Goal: Information Seeking & Learning: Learn about a topic

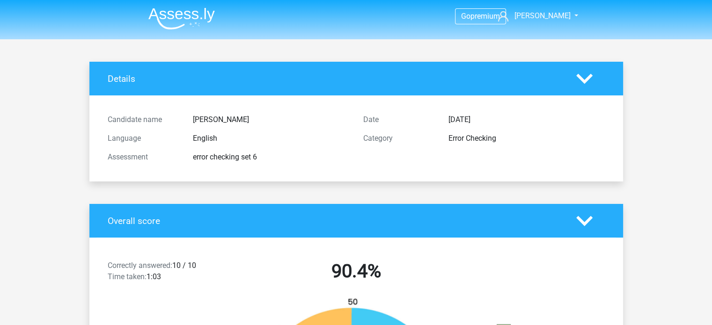
click at [581, 84] on icon at bounding box center [584, 79] width 16 height 16
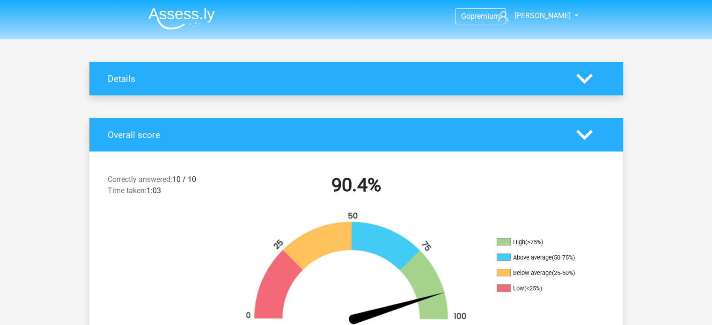
click at [581, 84] on icon at bounding box center [584, 79] width 16 height 16
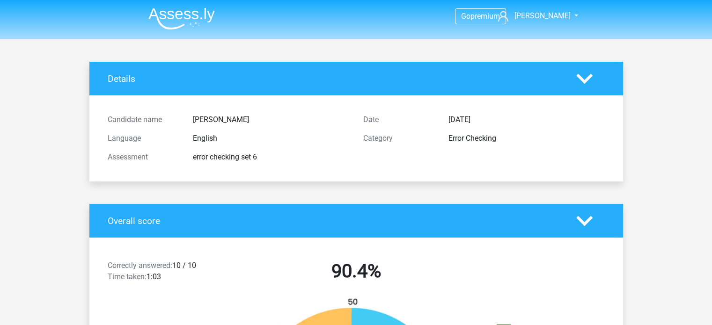
click at [582, 75] on icon at bounding box center [584, 79] width 16 height 16
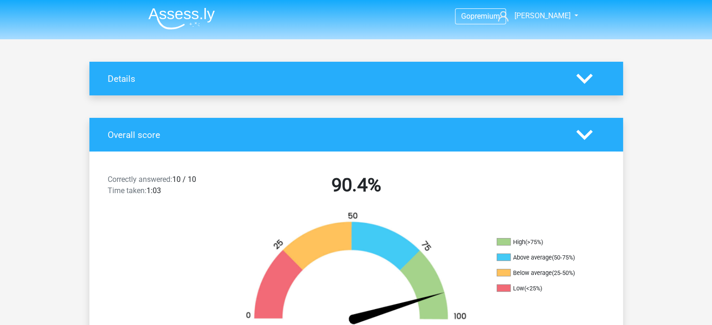
click at [191, 18] on img at bounding box center [181, 18] width 66 height 22
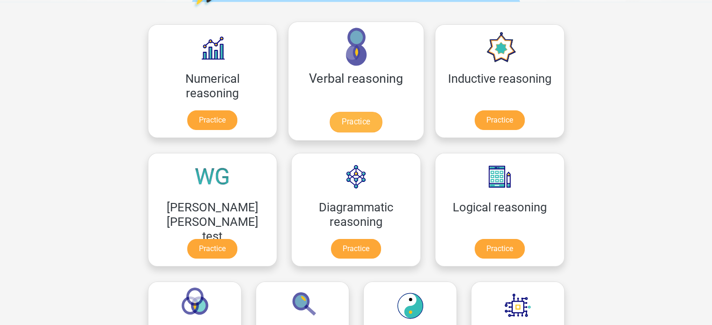
scroll to position [140, 0]
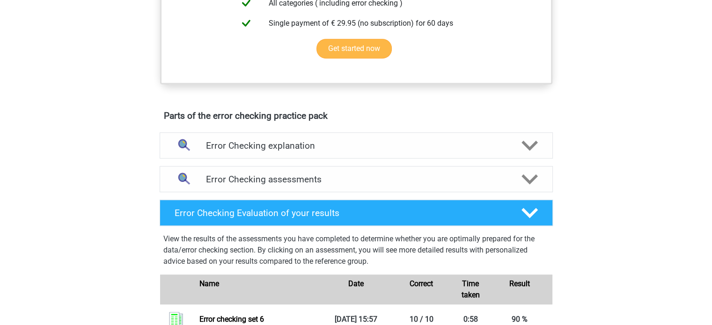
scroll to position [421, 0]
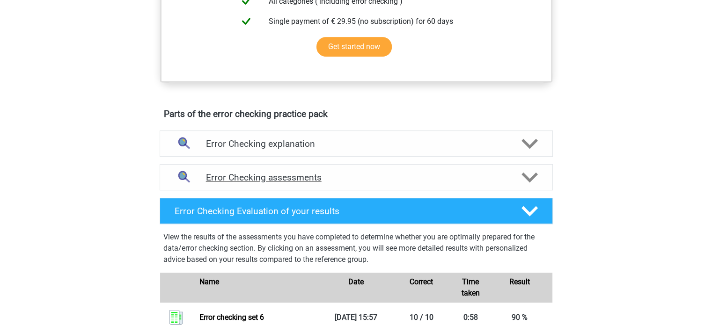
click at [470, 175] on h4 "Error Checking assessments" at bounding box center [356, 177] width 301 height 11
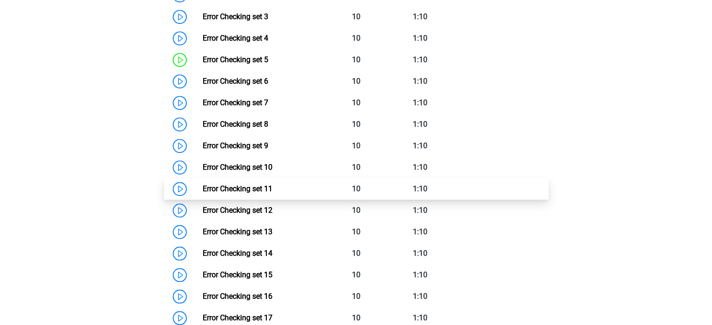
scroll to position [843, 0]
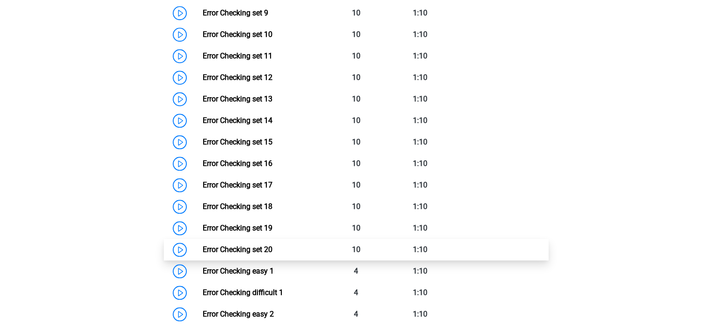
click at [203, 247] on link "Error Checking set 20" at bounding box center [238, 249] width 70 height 9
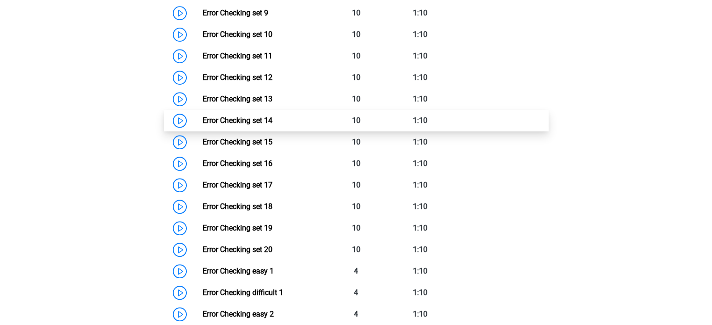
click at [203, 119] on link "Error Checking set 14" at bounding box center [238, 120] width 70 height 9
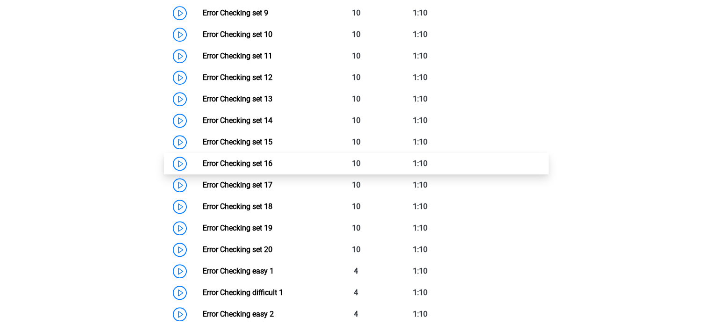
click at [203, 166] on link "Error Checking set 16" at bounding box center [238, 163] width 70 height 9
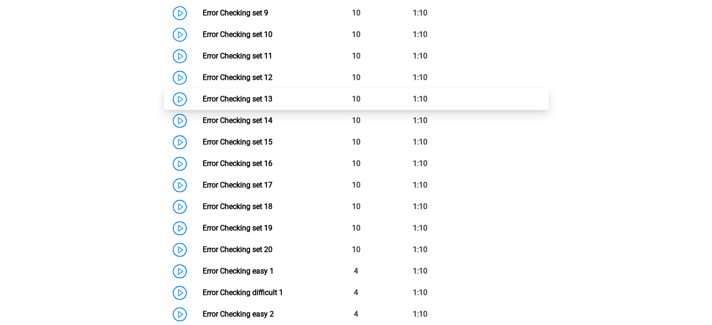
click at [203, 96] on link "Error Checking set 13" at bounding box center [238, 99] width 70 height 9
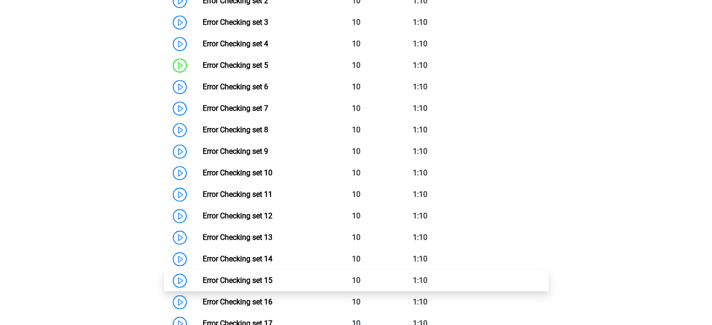
scroll to position [702, 0]
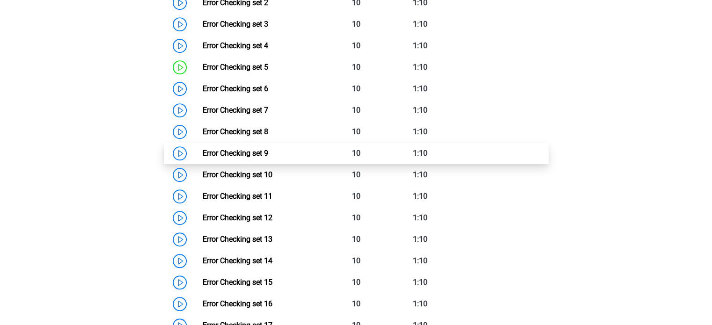
click at [203, 153] on link "Error Checking set 9" at bounding box center [236, 153] width 66 height 9
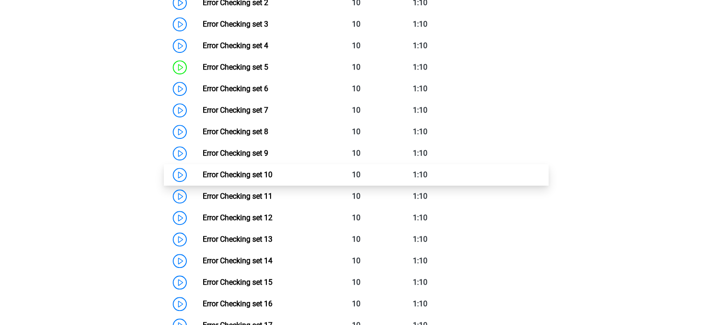
click at [203, 175] on link "Error Checking set 10" at bounding box center [238, 174] width 70 height 9
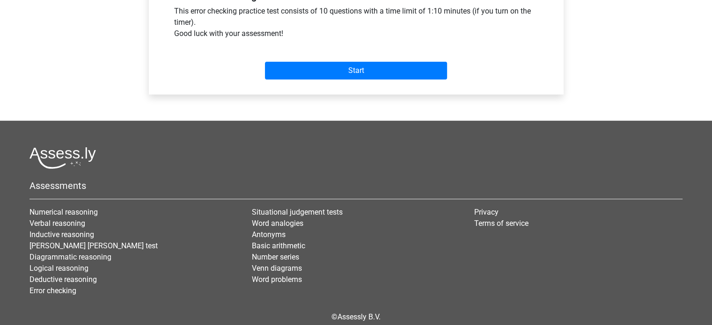
scroll to position [414, 0]
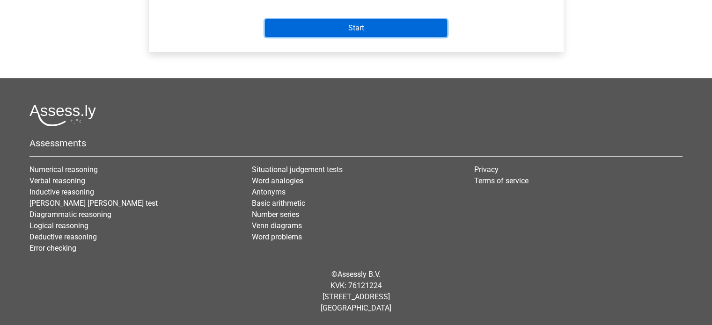
click at [435, 32] on input "Start" at bounding box center [356, 28] width 182 height 18
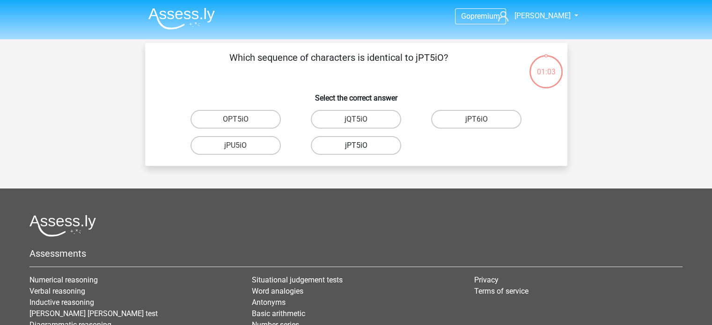
click at [362, 147] on label "jPT5iO" at bounding box center [356, 145] width 90 height 19
click at [362, 147] on input "jPT5iO" at bounding box center [359, 149] width 6 height 6
radio input "true"
click at [250, 148] on label "06eD86" at bounding box center [236, 145] width 90 height 19
click at [242, 148] on input "06eD86" at bounding box center [238, 149] width 6 height 6
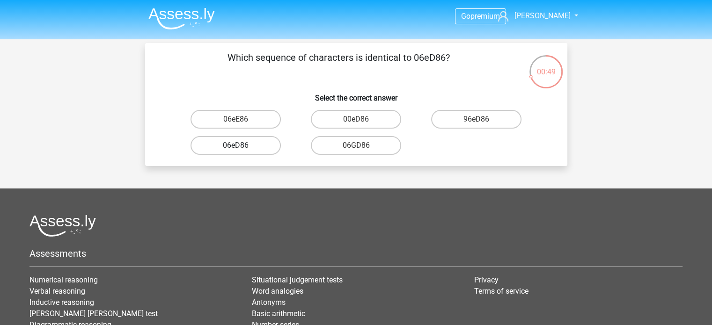
radio input "true"
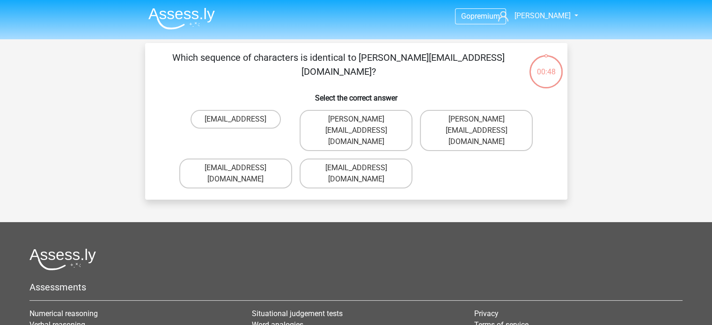
scroll to position [43, 0]
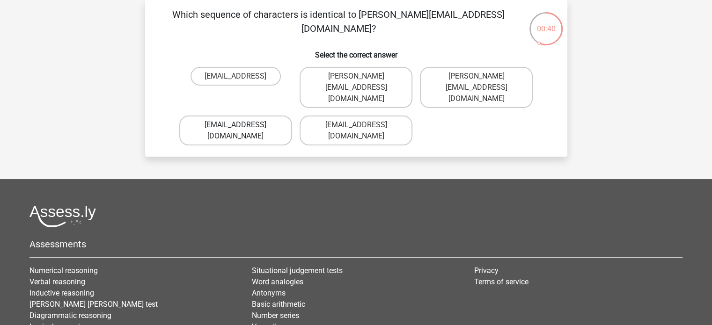
click at [256, 116] on label "Freya-Carroll@e-mail.com" at bounding box center [235, 131] width 113 height 30
click at [242, 125] on input "Freya-Carroll@e-mail.com" at bounding box center [238, 128] width 6 height 6
radio input "true"
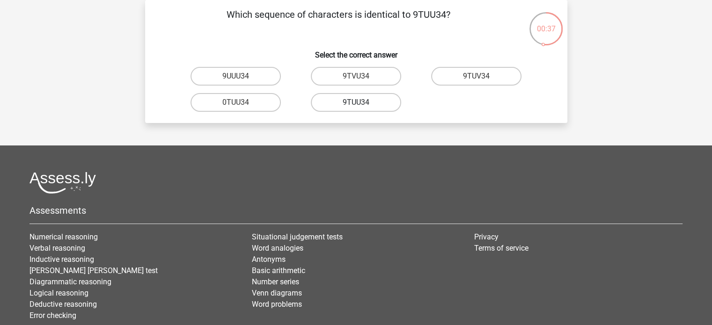
click at [338, 101] on label "9TUU34" at bounding box center [356, 102] width 90 height 19
click at [356, 103] on input "9TUU34" at bounding box center [359, 106] width 6 height 6
radio input "true"
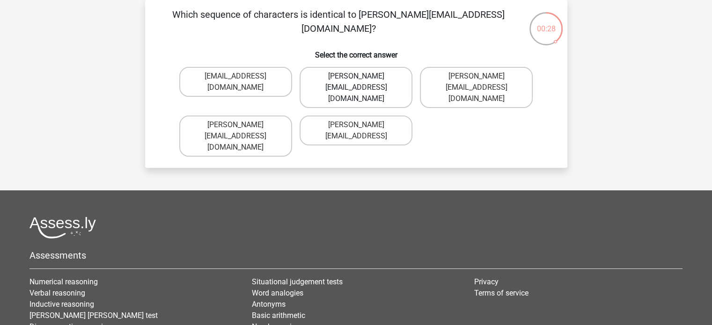
click at [328, 77] on label "Reece+Grey@Gmail.com" at bounding box center [356, 87] width 113 height 41
click at [356, 77] on input "Reece+Grey@Gmail.com" at bounding box center [359, 79] width 6 height 6
radio input "true"
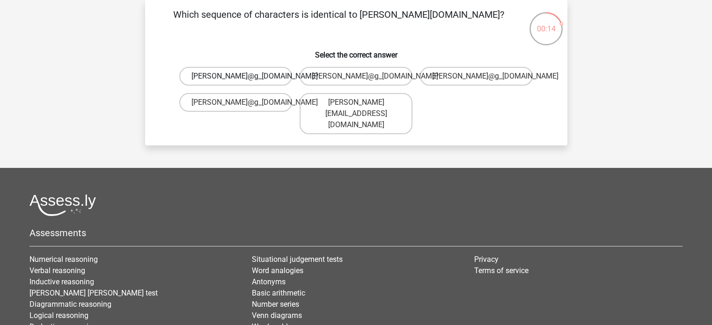
click at [279, 86] on label "Ivy-Patterson@g_mail.uk.co" at bounding box center [235, 76] width 113 height 19
click at [242, 82] on input "Ivy-Patterson@g_mail.uk.co" at bounding box center [238, 79] width 6 height 6
radio input "true"
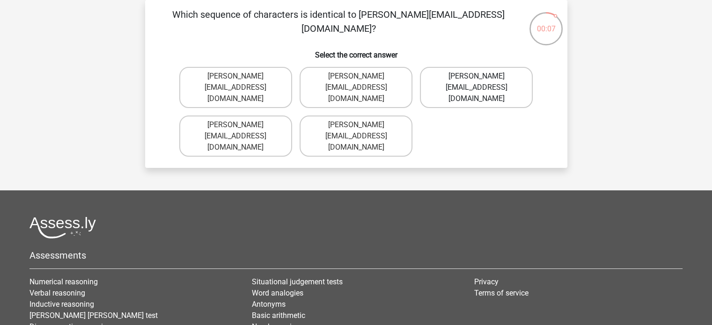
click at [453, 80] on label "Freddie+Grey@mailme.co.uk" at bounding box center [476, 87] width 113 height 41
click at [477, 80] on input "Freddie+Grey@mailme.co.uk" at bounding box center [480, 79] width 6 height 6
radio input "true"
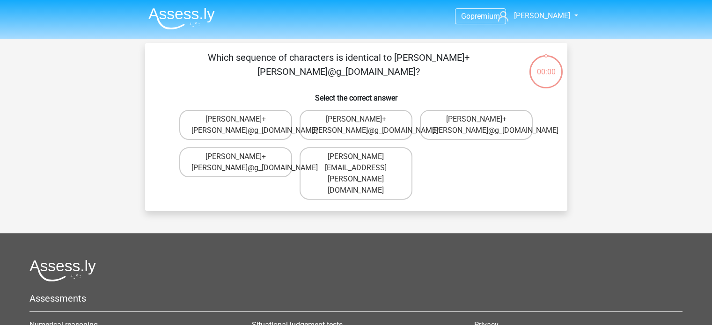
scroll to position [43, 0]
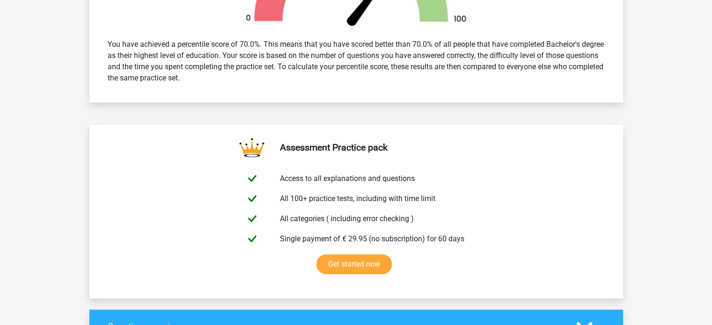
scroll to position [421, 0]
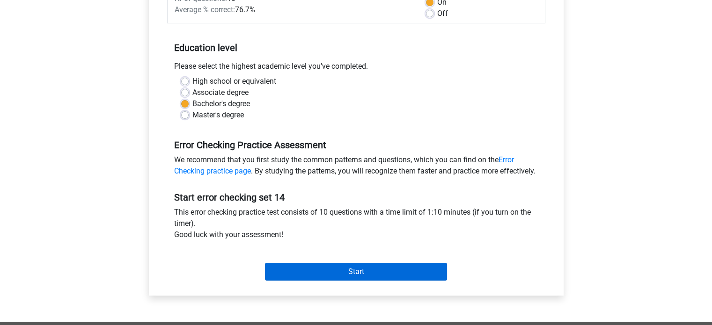
scroll to position [281, 0]
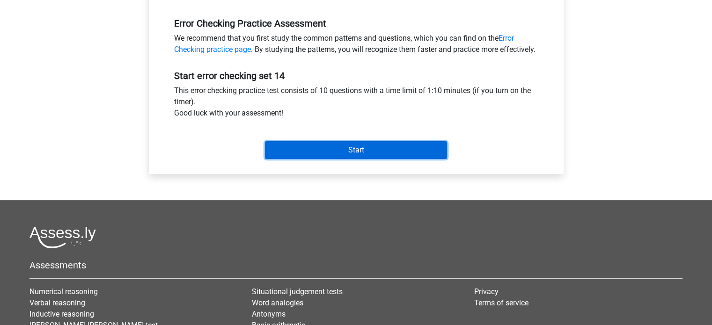
click at [353, 159] on input "Start" at bounding box center [356, 150] width 182 height 18
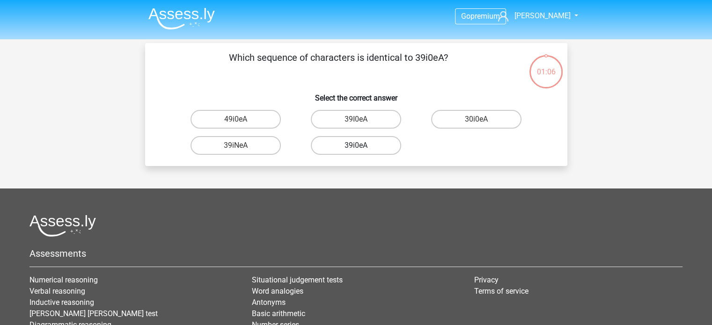
click at [346, 146] on label "39i0eA" at bounding box center [356, 145] width 90 height 19
click at [356, 146] on input "39i0eA" at bounding box center [359, 149] width 6 height 6
radio input "true"
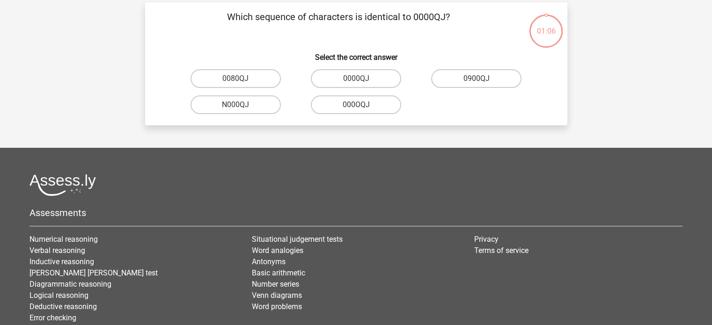
scroll to position [43, 0]
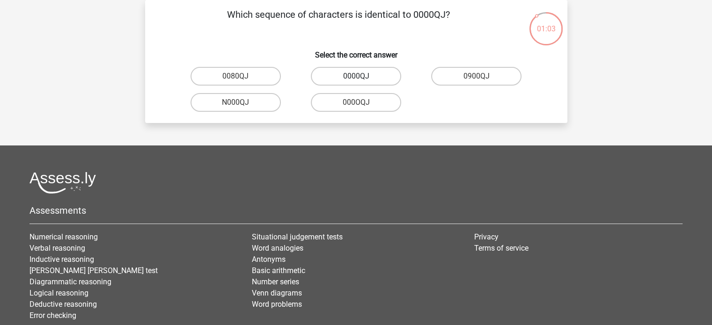
click at [340, 76] on label "0000QJ" at bounding box center [356, 76] width 90 height 19
click at [356, 76] on input "0000QJ" at bounding box center [359, 79] width 6 height 6
radio input "true"
click at [331, 105] on label "0Q1CI6" at bounding box center [356, 102] width 90 height 19
click at [356, 105] on input "0Q1CI6" at bounding box center [359, 106] width 6 height 6
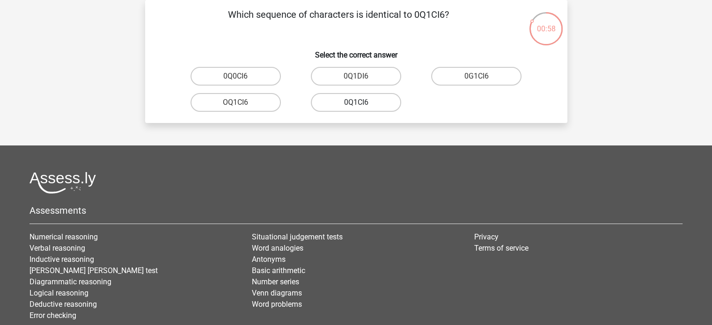
radio input "true"
click at [324, 104] on label "00O008" at bounding box center [356, 102] width 90 height 19
click at [356, 104] on input "00O008" at bounding box center [359, 106] width 6 height 6
radio input "true"
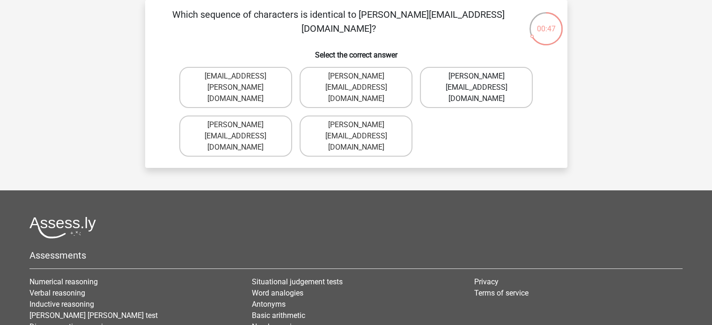
click at [449, 79] on label "Evelyn-Woods@hotmale.fr" at bounding box center [476, 87] width 113 height 41
click at [477, 79] on input "Evelyn-Woods@hotmale.fr" at bounding box center [480, 79] width 6 height 6
radio input "true"
click at [448, 79] on label "William-Woods@email.gl" at bounding box center [476, 87] width 113 height 41
click at [477, 79] on input "William-Woods@email.gl" at bounding box center [480, 79] width 6 height 6
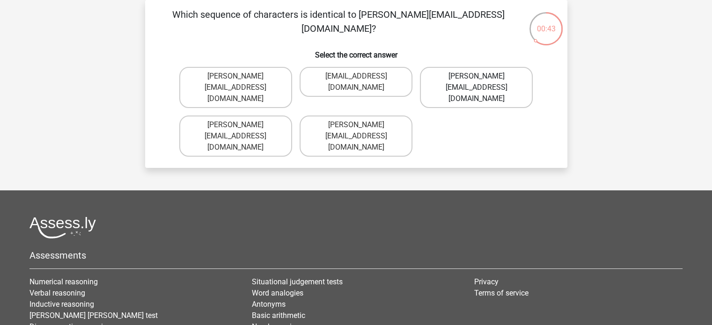
radio input "true"
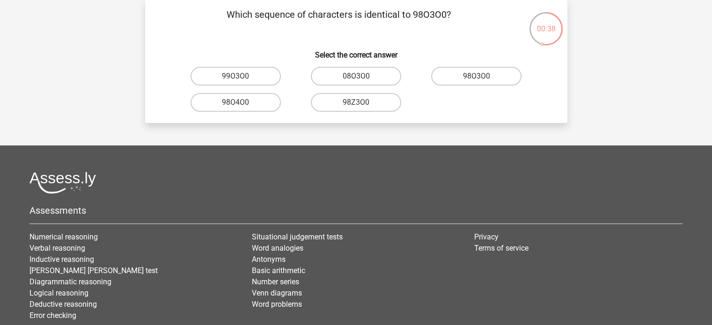
click at [448, 79] on label "98O3O0" at bounding box center [476, 76] width 90 height 19
click at [477, 79] on input "98O3O0" at bounding box center [480, 79] width 6 height 6
radio input "true"
click at [462, 80] on label "300V46" at bounding box center [476, 76] width 90 height 19
click at [477, 80] on input "300V46" at bounding box center [480, 79] width 6 height 6
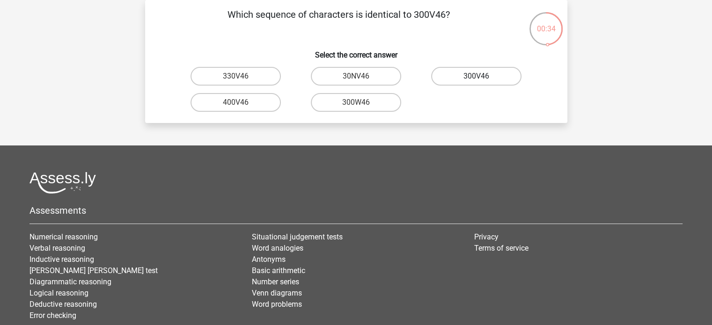
radio input "true"
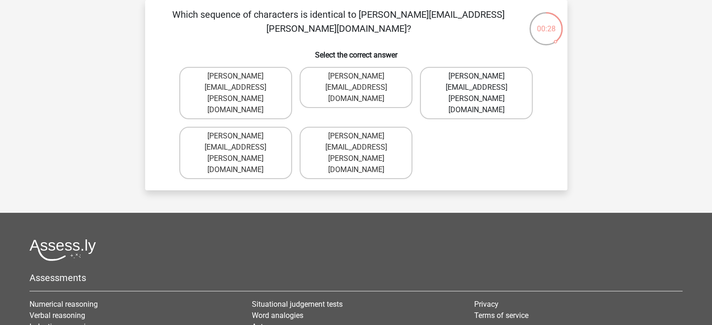
click at [452, 81] on label "William+Wright@email.co.uk" at bounding box center [476, 93] width 113 height 52
click at [477, 81] on input "William+Wright@email.co.uk" at bounding box center [480, 79] width 6 height 6
radio input "true"
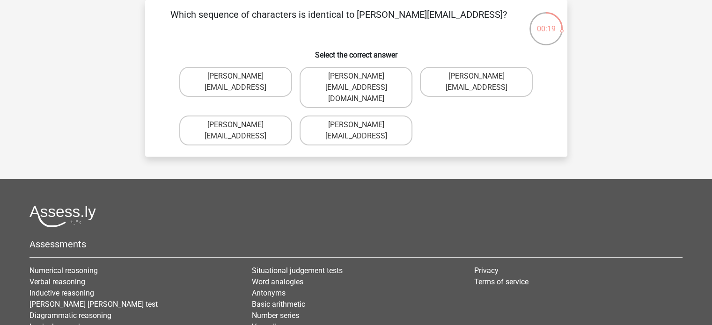
click at [452, 81] on label "Theodore_Thomson@joinmail.coo" at bounding box center [476, 82] width 113 height 30
click at [477, 81] on input "Theodore_Thomson@joinmail.coo" at bounding box center [480, 79] width 6 height 6
radio input "true"
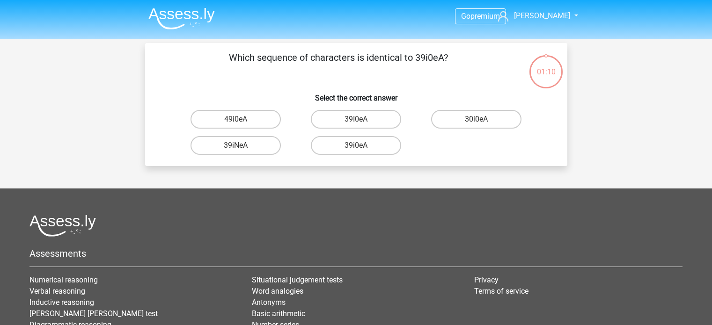
scroll to position [43, 0]
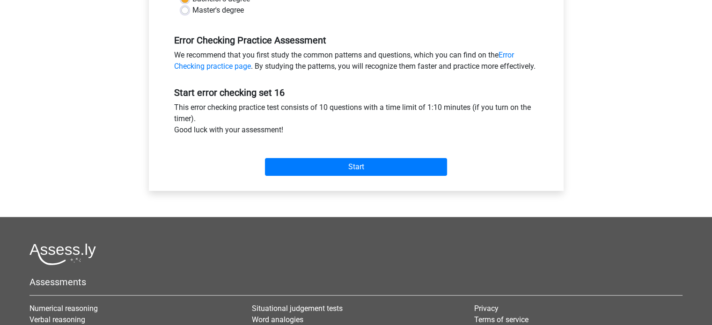
scroll to position [281, 0]
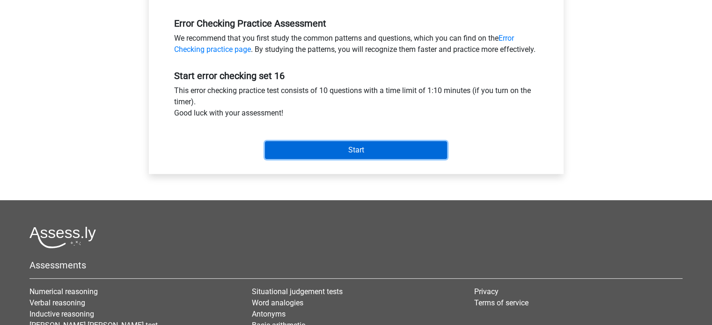
click at [414, 159] on input "Start" at bounding box center [356, 150] width 182 height 18
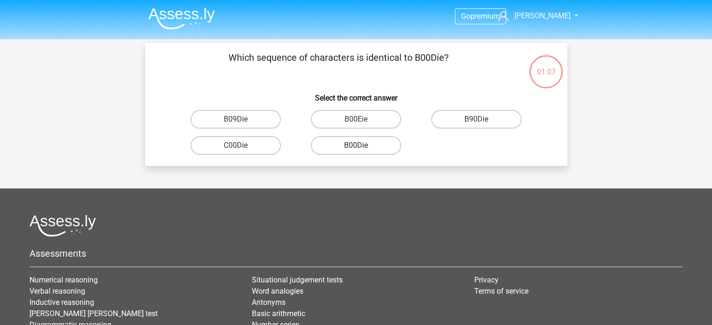
click at [346, 149] on label "B00Die" at bounding box center [356, 145] width 90 height 19
click at [356, 149] on input "B00Die" at bounding box center [359, 149] width 6 height 6
radio input "true"
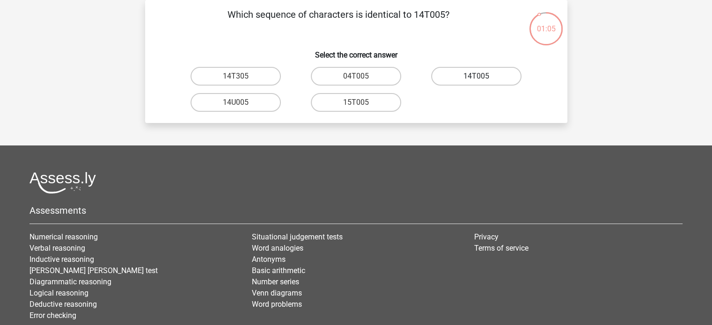
click at [469, 77] on label "14T005" at bounding box center [476, 76] width 90 height 19
click at [477, 77] on input "14T005" at bounding box center [480, 79] width 6 height 6
radio input "true"
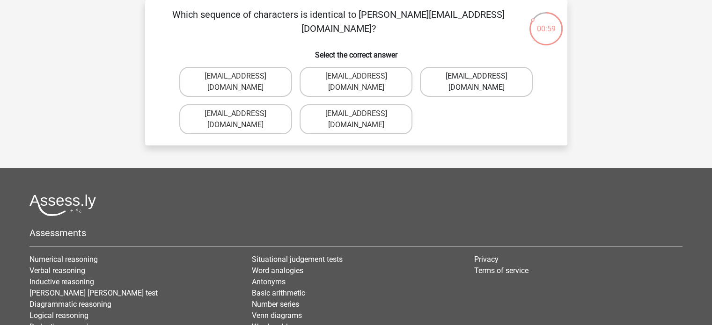
click at [433, 78] on label "Leo_Bellamy@jointmail.gr" at bounding box center [476, 82] width 113 height 30
click at [477, 78] on input "Leo_Bellamy@jointmail.gr" at bounding box center [480, 79] width 6 height 6
radio input "true"
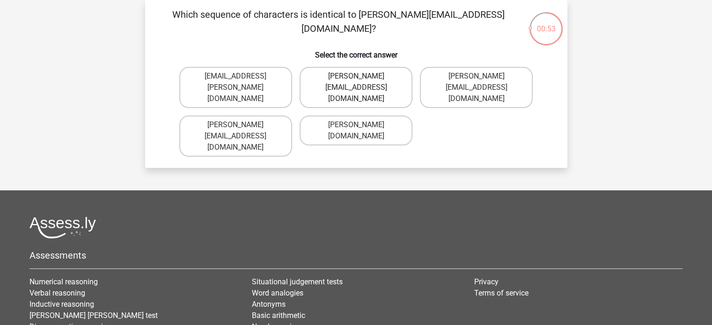
click at [391, 81] on label "Oliver-Smith@g-mail.gr" at bounding box center [356, 87] width 113 height 41
click at [362, 81] on input "Oliver-Smith@g-mail.gr" at bounding box center [359, 79] width 6 height 6
radio input "true"
click at [268, 116] on label "Richard_Taylor@joymail.com.co" at bounding box center [235, 136] width 113 height 41
click at [242, 125] on input "Richard_Taylor@joymail.com.co" at bounding box center [238, 128] width 6 height 6
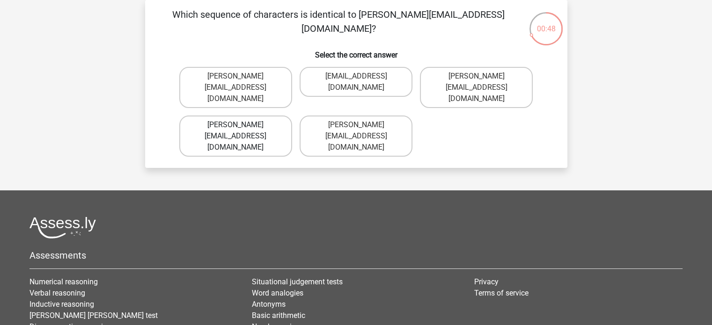
radio input "true"
click at [266, 116] on label "Rosie-Redknapp@Gmail.co.uk" at bounding box center [235, 136] width 113 height 41
click at [242, 125] on input "Rosie-Redknapp@Gmail.co.uk" at bounding box center [238, 128] width 6 height 6
radio input "true"
click at [462, 80] on label "Michael_Rhine@joinmail.br" at bounding box center [476, 87] width 113 height 41
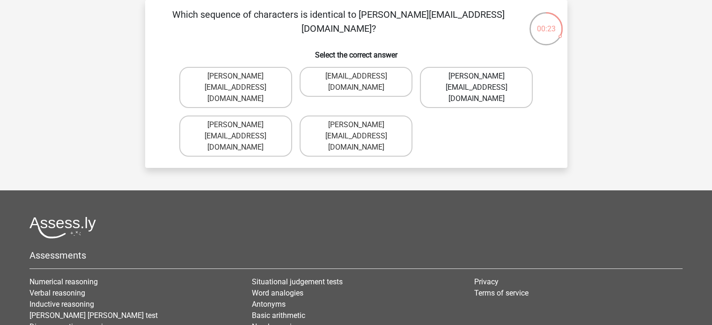
click at [477, 80] on input "Michael_Rhine@joinmail.br" at bounding box center [480, 79] width 6 height 6
radio input "true"
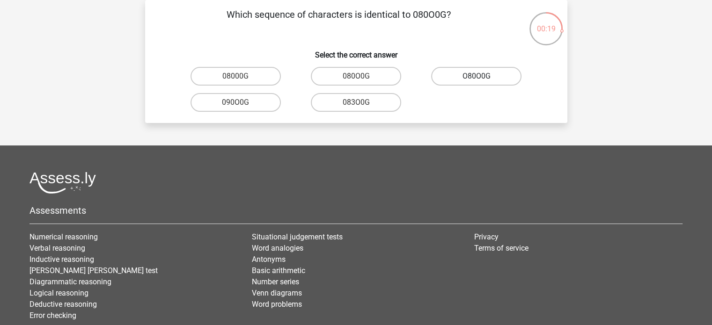
click at [462, 79] on label "O80O0G" at bounding box center [476, 76] width 90 height 19
click at [477, 79] on input "O80O0G" at bounding box center [480, 79] width 6 height 6
radio input "true"
click at [367, 104] on label "0O34A0" at bounding box center [356, 102] width 90 height 19
click at [362, 104] on input "0O34A0" at bounding box center [359, 106] width 6 height 6
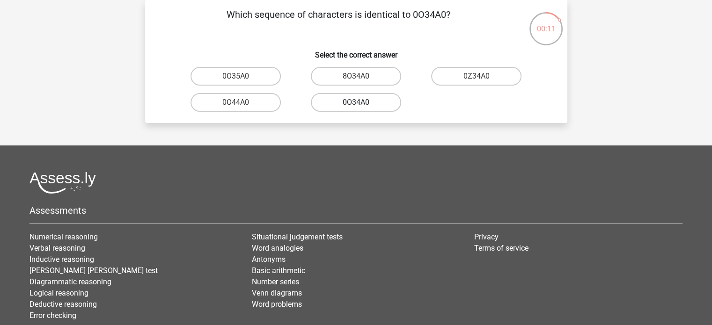
radio input "true"
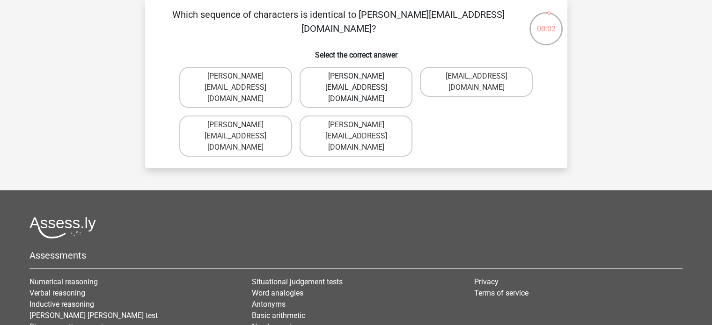
click at [364, 78] on label "Evelyn_Howard@hotmail.uk.co" at bounding box center [356, 87] width 113 height 41
click at [362, 78] on input "Evelyn_Howard@hotmail.uk.co" at bounding box center [359, 79] width 6 height 6
radio input "true"
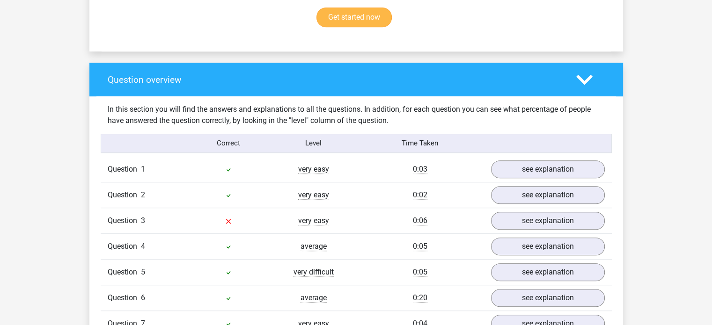
scroll to position [702, 0]
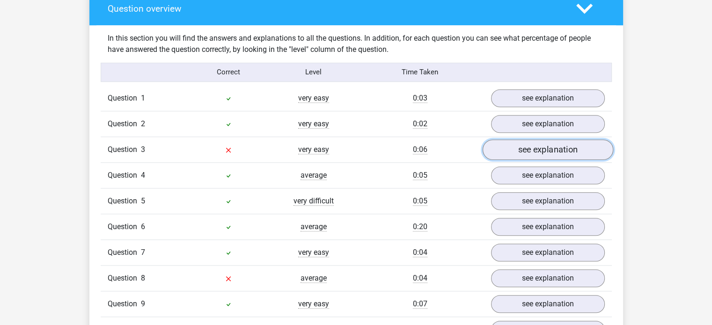
click at [508, 147] on link "see explanation" at bounding box center [547, 149] width 131 height 21
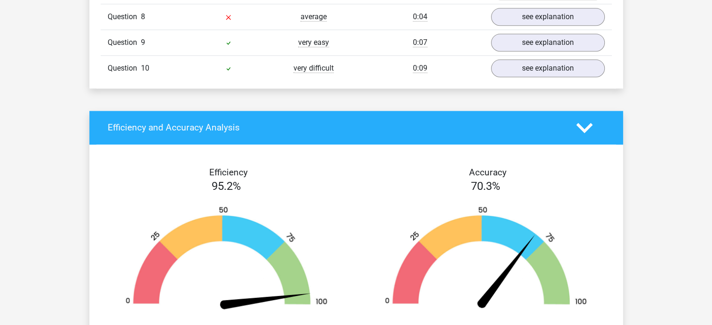
scroll to position [983, 0]
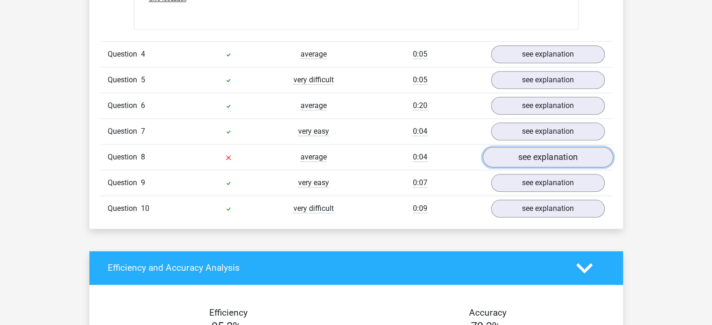
click at [544, 158] on link "see explanation" at bounding box center [547, 157] width 131 height 21
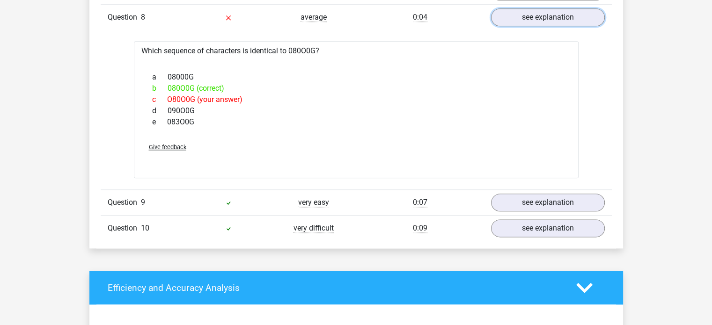
scroll to position [1123, 0]
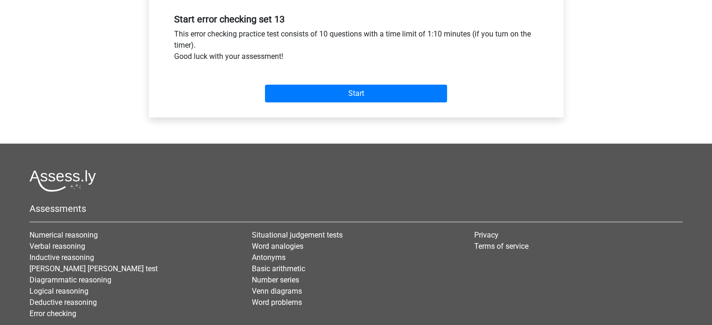
scroll to position [414, 0]
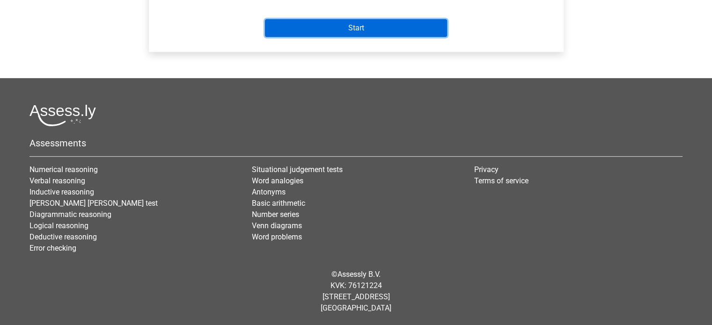
click at [348, 33] on input "Start" at bounding box center [356, 28] width 182 height 18
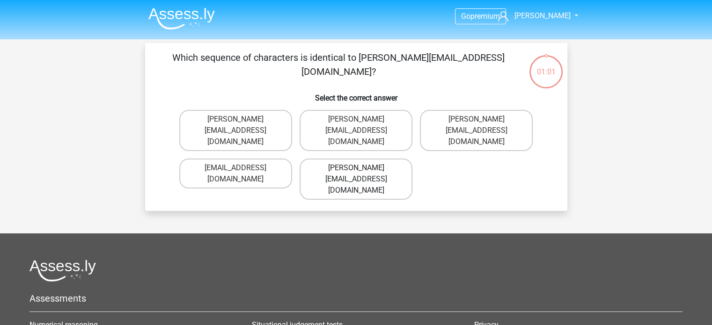
click at [345, 159] on label "Daniel_Aylward@hotmails.com.co" at bounding box center [356, 179] width 113 height 41
click at [356, 168] on input "Daniel_Aylward@hotmails.com.co" at bounding box center [359, 171] width 6 height 6
radio input "true"
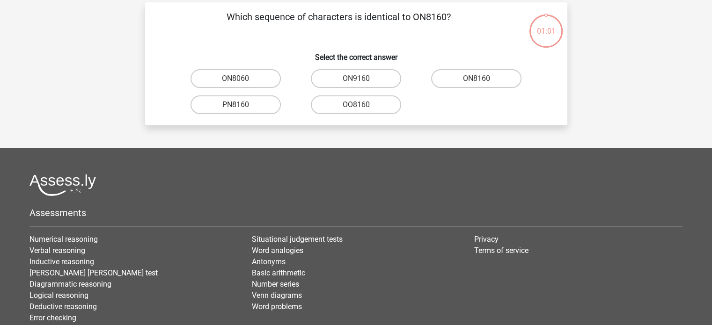
scroll to position [43, 0]
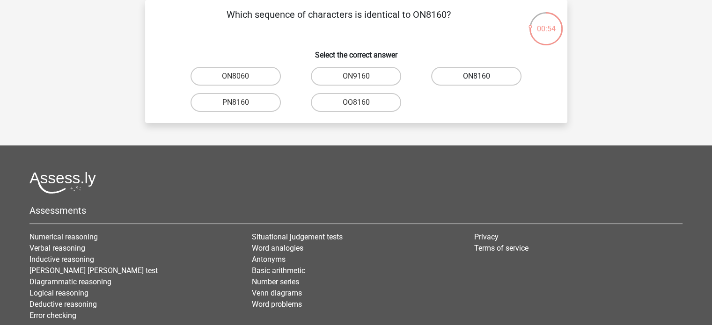
click at [472, 81] on label "ON8160" at bounding box center [476, 76] width 90 height 19
click at [477, 81] on input "ON8160" at bounding box center [480, 79] width 6 height 6
radio input "true"
click at [472, 81] on label "GOTN80" at bounding box center [476, 76] width 90 height 19
click at [477, 81] on input "GOTN80" at bounding box center [480, 79] width 6 height 6
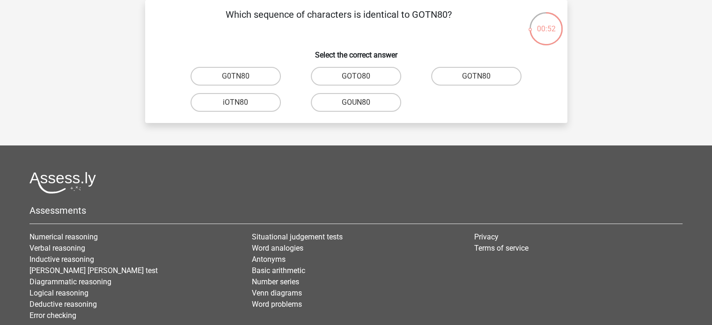
radio input "true"
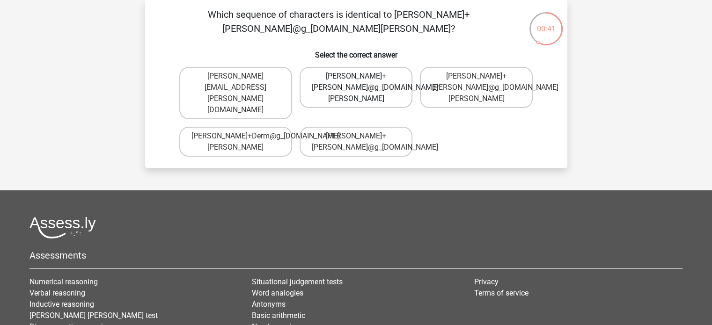
click at [384, 74] on label "Theodore+Dern@g_mail.gl" at bounding box center [356, 87] width 113 height 41
click at [362, 76] on input "Theodore+Dern@g_mail.gl" at bounding box center [359, 79] width 6 height 6
radio input "true"
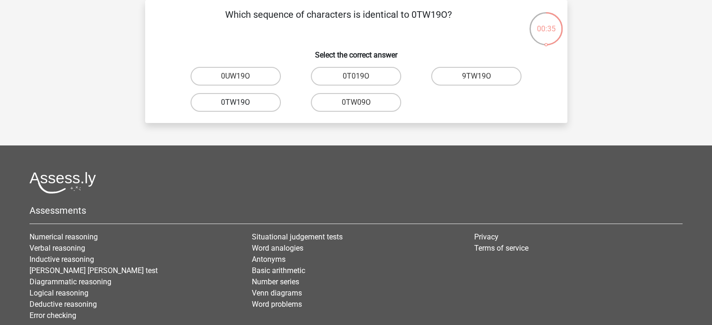
click at [255, 107] on label "0TW19O" at bounding box center [236, 102] width 90 height 19
click at [242, 107] on input "0TW19O" at bounding box center [238, 106] width 6 height 6
radio input "true"
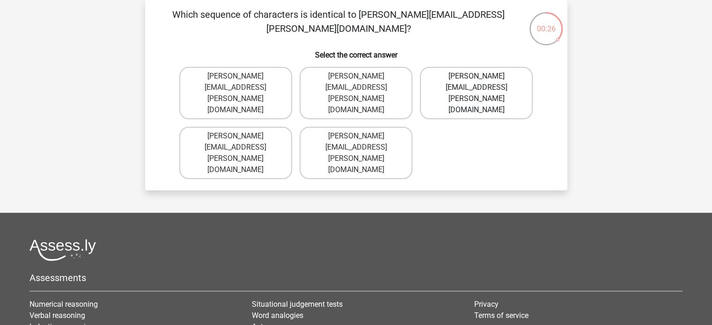
click at [458, 75] on label "Amelia+Harrison@hotmail.uk.com" at bounding box center [476, 93] width 113 height 52
click at [477, 76] on input "Amelia+Harrison@hotmail.uk.com" at bounding box center [480, 79] width 6 height 6
radio input "true"
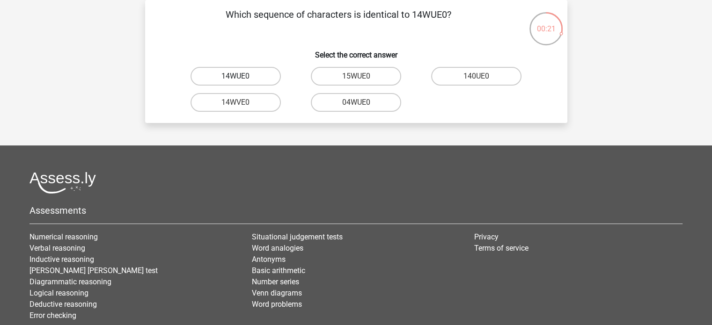
click at [253, 76] on label "14WUE0" at bounding box center [236, 76] width 90 height 19
click at [242, 76] on input "14WUE0" at bounding box center [238, 79] width 6 height 6
radio input "true"
click at [255, 106] on label "TGWIOD" at bounding box center [236, 102] width 90 height 19
click at [242, 106] on input "TGWIOD" at bounding box center [238, 106] width 6 height 6
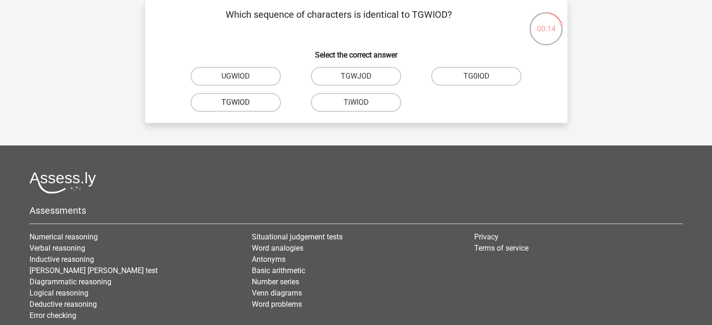
radio input "true"
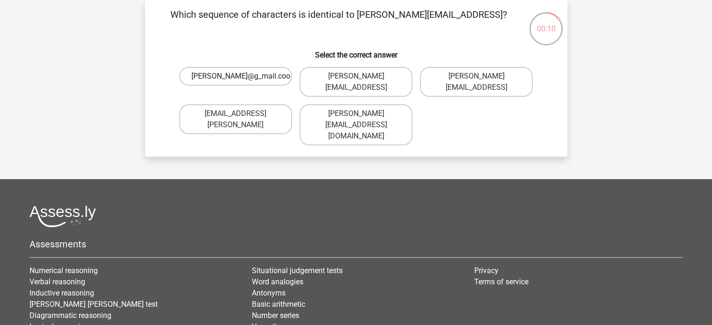
click at [259, 76] on label "Ella-Dern@g_mail.coo" at bounding box center [235, 76] width 113 height 19
click at [242, 76] on input "Ella-Dern@g_mail.coo" at bounding box center [238, 79] width 6 height 6
radio input "true"
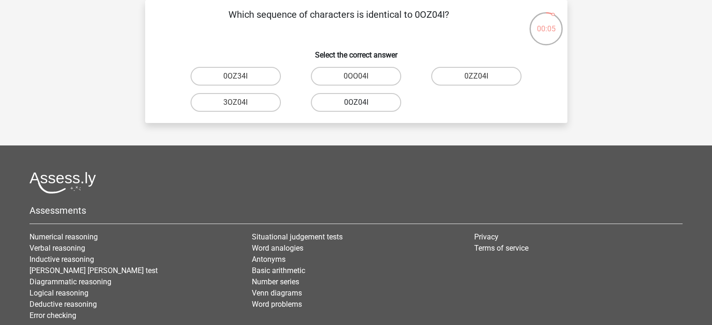
click at [355, 108] on label "0OZ04I" at bounding box center [356, 102] width 90 height 19
click at [356, 108] on input "0OZ04I" at bounding box center [359, 106] width 6 height 6
radio input "true"
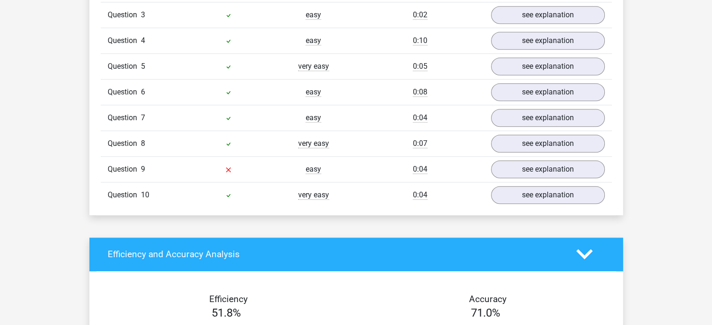
scroll to position [843, 0]
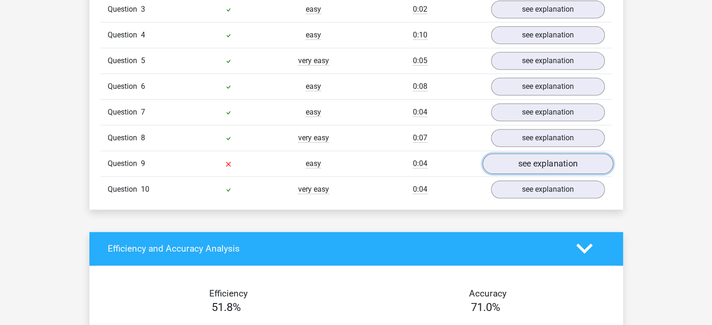
click at [559, 166] on link "see explanation" at bounding box center [547, 164] width 131 height 21
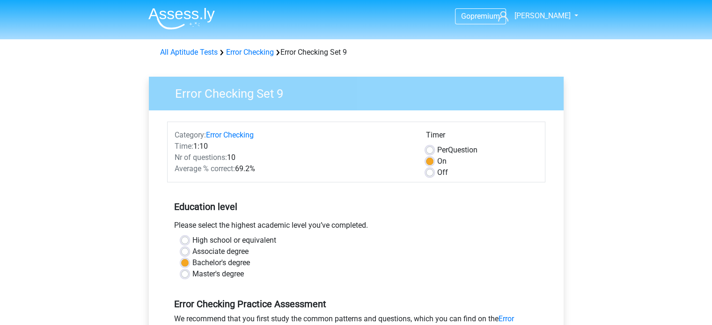
scroll to position [281, 0]
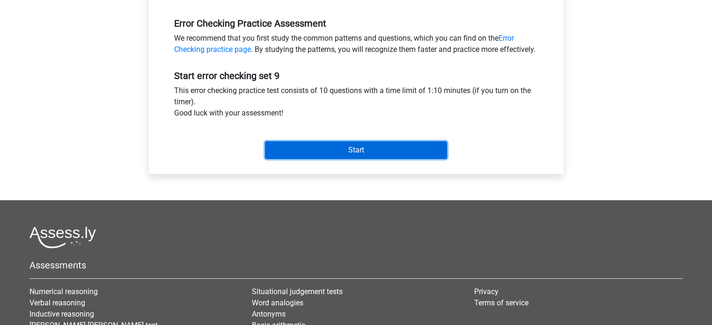
click at [404, 159] on input "Start" at bounding box center [356, 150] width 182 height 18
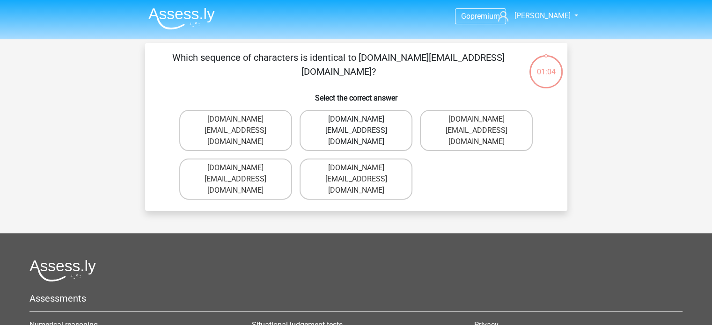
click at [377, 132] on label "[DOMAIN_NAME][EMAIL_ADDRESS][DOMAIN_NAME]" at bounding box center [356, 130] width 113 height 41
click at [362, 125] on input "Charlie.Bond@e-mail.com.co" at bounding box center [359, 122] width 6 height 6
radio input "true"
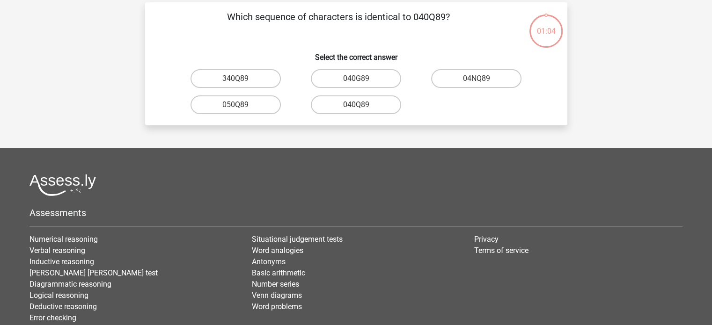
scroll to position [43, 0]
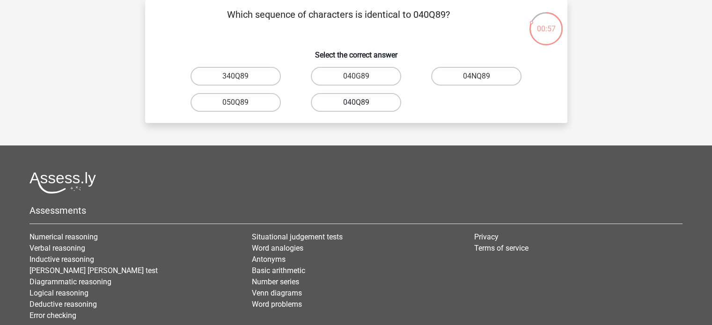
click at [381, 103] on label "040Q89" at bounding box center [356, 102] width 90 height 19
click at [362, 103] on input "040Q89" at bounding box center [359, 106] width 6 height 6
radio input "true"
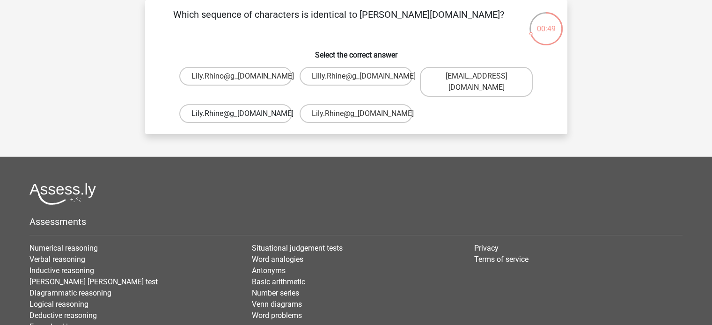
click at [246, 106] on label "Lily.Rhine@g_mail.br" at bounding box center [235, 113] width 113 height 19
click at [242, 114] on input "Lily.Rhine@g_mail.br" at bounding box center [238, 117] width 6 height 6
radio input "true"
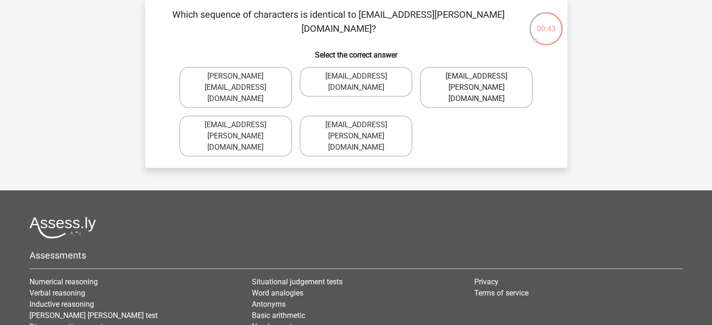
click at [462, 86] on label "Freya-Meade@jointmail.co.com" at bounding box center [476, 87] width 113 height 41
click at [477, 82] on input "Freya-Meade@jointmail.co.com" at bounding box center [480, 79] width 6 height 6
radio input "true"
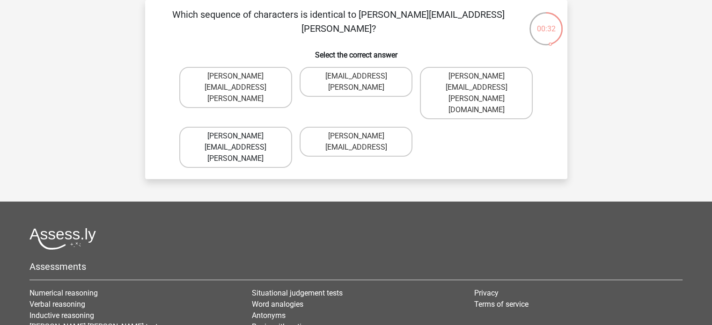
click at [257, 127] on label "Isaac+Wright@memail.coo" at bounding box center [235, 147] width 113 height 41
click at [242, 136] on input "Isaac+Wright@memail.coo" at bounding box center [238, 139] width 6 height 6
radio input "true"
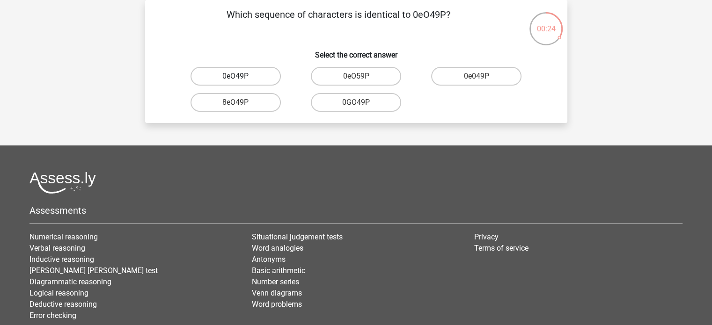
click at [256, 76] on label "0eO49P" at bounding box center [236, 76] width 90 height 19
click at [242, 76] on input "0eO49P" at bounding box center [238, 79] width 6 height 6
radio input "true"
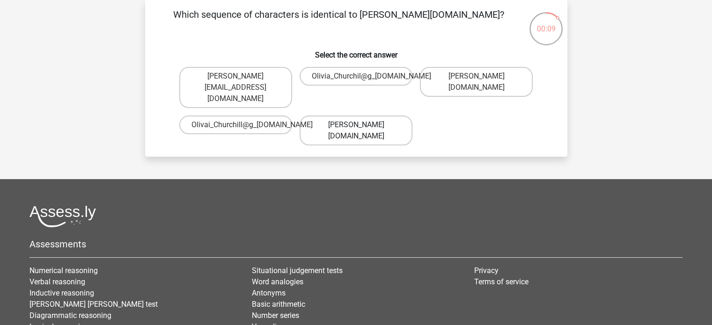
click at [342, 116] on label "Olivia_Churchill@g_mail.uk.co" at bounding box center [356, 131] width 113 height 30
click at [356, 125] on input "Olivia_Churchill@g_mail.uk.co" at bounding box center [359, 128] width 6 height 6
radio input "true"
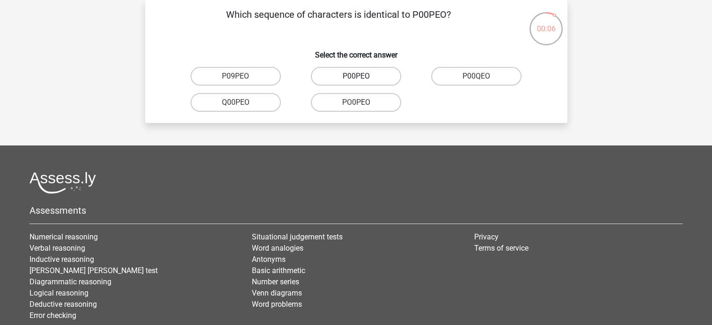
click at [374, 74] on label "P00PEO" at bounding box center [356, 76] width 90 height 19
click at [362, 76] on input "P00PEO" at bounding box center [359, 79] width 6 height 6
radio input "true"
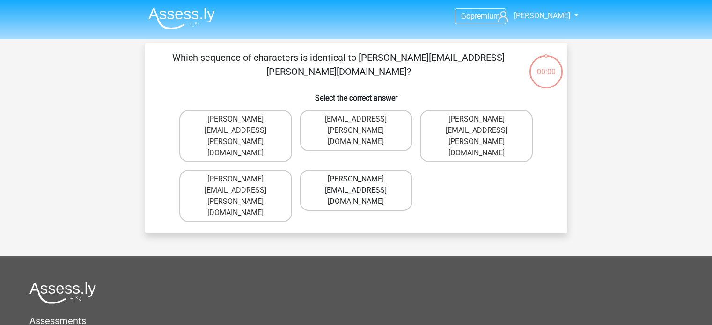
scroll to position [43, 0]
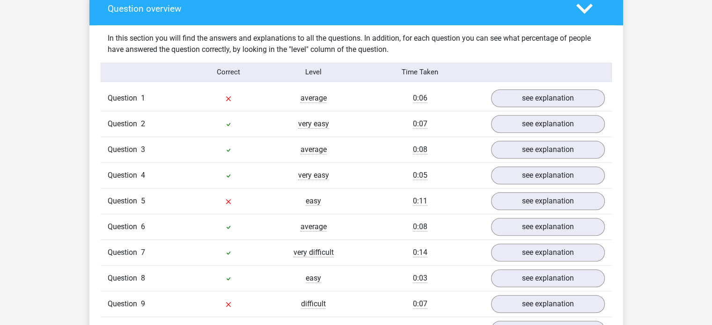
scroll to position [843, 0]
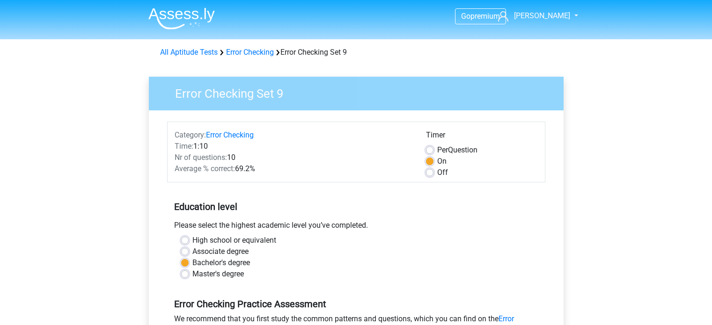
scroll to position [281, 0]
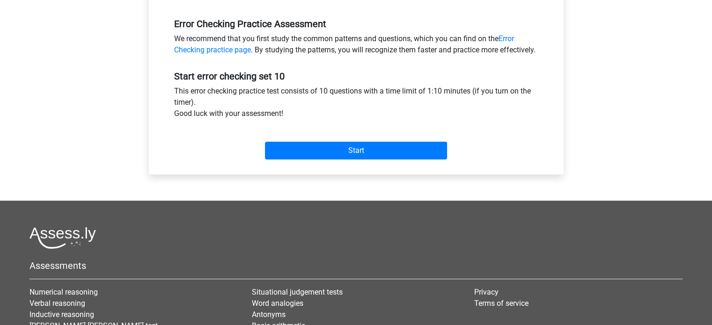
scroll to position [281, 0]
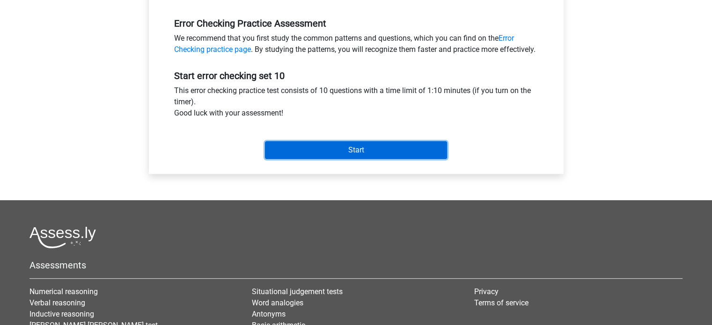
click at [409, 155] on input "Start" at bounding box center [356, 150] width 182 height 18
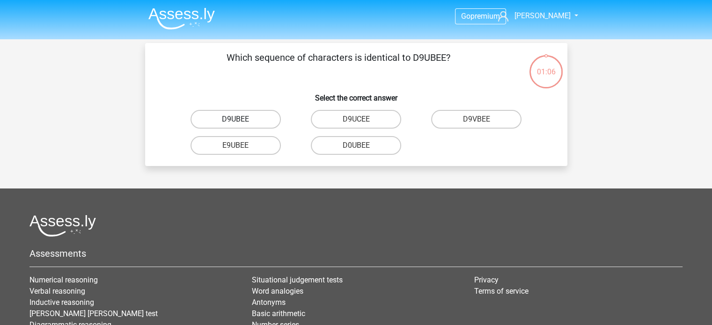
click at [247, 120] on label "D9UBEE" at bounding box center [236, 119] width 90 height 19
click at [242, 120] on input "D9UBEE" at bounding box center [238, 122] width 6 height 6
radio input "true"
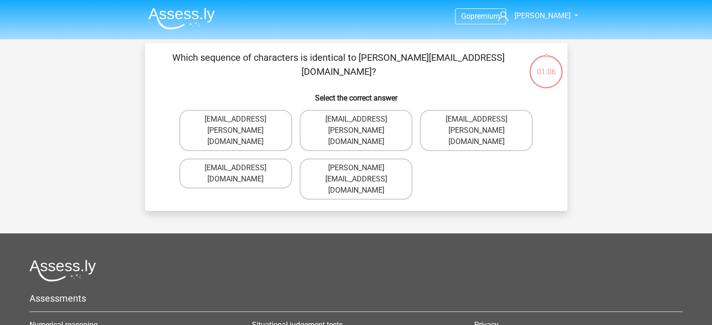
scroll to position [43, 0]
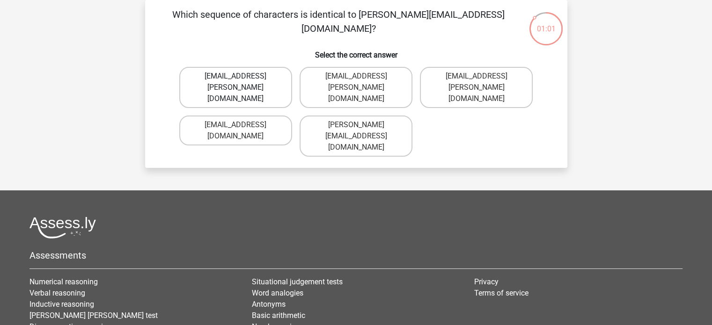
click at [260, 90] on label "[EMAIL_ADDRESS][PERSON_NAME][DOMAIN_NAME]" at bounding box center [235, 87] width 113 height 41
click at [242, 82] on input "[EMAIL_ADDRESS][PERSON_NAME][DOMAIN_NAME]" at bounding box center [238, 79] width 6 height 6
radio input "true"
click at [269, 128] on label "[PERSON_NAME][EMAIL_ADDRESS][DOMAIN_NAME]" at bounding box center [235, 136] width 113 height 41
click at [242, 128] on input "[PERSON_NAME][EMAIL_ADDRESS][DOMAIN_NAME]" at bounding box center [238, 128] width 6 height 6
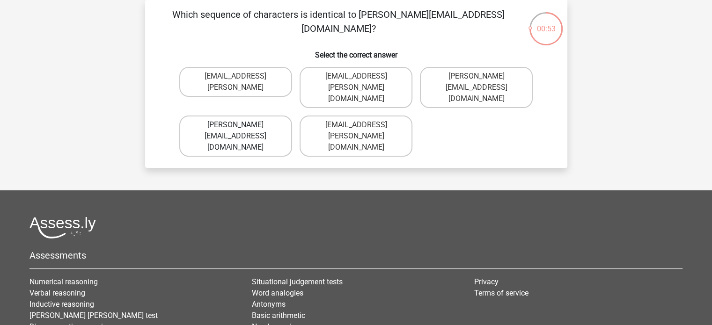
radio input "true"
click at [318, 87] on label "[PERSON_NAME][EMAIL_ADDRESS][DOMAIN_NAME]" at bounding box center [356, 87] width 113 height 41
click at [356, 82] on input "[PERSON_NAME][EMAIL_ADDRESS][DOMAIN_NAME]" at bounding box center [359, 79] width 6 height 6
radio input "true"
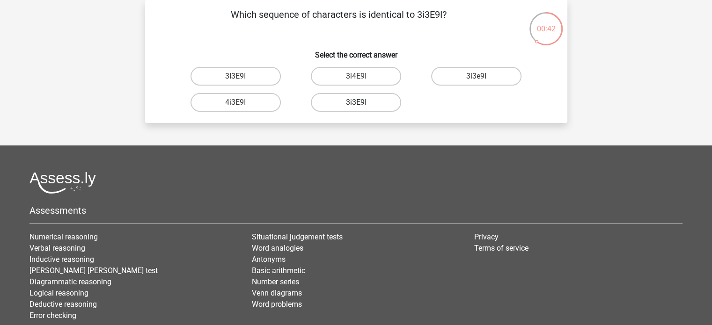
click at [333, 103] on label "3i3E9I" at bounding box center [356, 102] width 90 height 19
click at [356, 103] on input "3i3E9I" at bounding box center [359, 106] width 6 height 6
radio input "true"
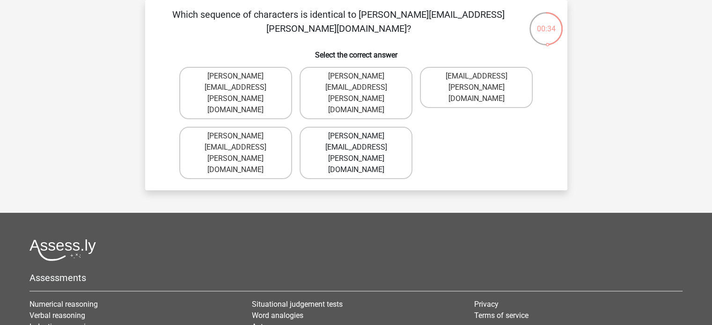
click at [390, 127] on label "[PERSON_NAME][EMAIL_ADDRESS][PERSON_NAME][DOMAIN_NAME]" at bounding box center [356, 153] width 113 height 52
click at [362, 136] on input "[PERSON_NAME][EMAIL_ADDRESS][PERSON_NAME][DOMAIN_NAME]" at bounding box center [359, 139] width 6 height 6
radio input "true"
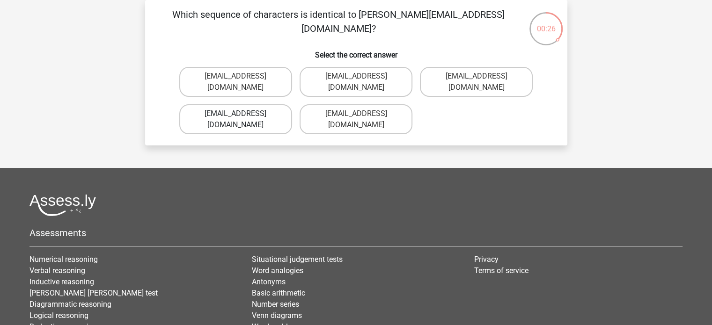
click at [257, 104] on label "[EMAIL_ADDRESS][DOMAIN_NAME]" at bounding box center [235, 119] width 113 height 30
click at [242, 114] on input "[EMAIL_ADDRESS][DOMAIN_NAME]" at bounding box center [238, 117] width 6 height 6
radio input "true"
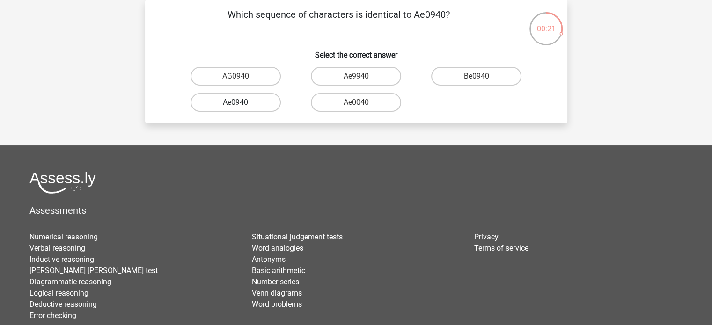
click at [253, 105] on label "Ae0940" at bounding box center [236, 102] width 90 height 19
click at [242, 105] on input "Ae0940" at bounding box center [238, 106] width 6 height 6
radio input "true"
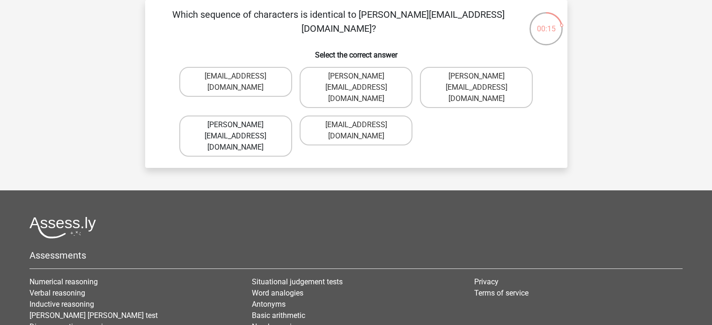
click at [263, 117] on label "[PERSON_NAME][EMAIL_ADDRESS][DOMAIN_NAME]" at bounding box center [235, 136] width 113 height 41
click at [242, 125] on input "[PERSON_NAME][EMAIL_ADDRESS][DOMAIN_NAME]" at bounding box center [238, 128] width 6 height 6
radio input "true"
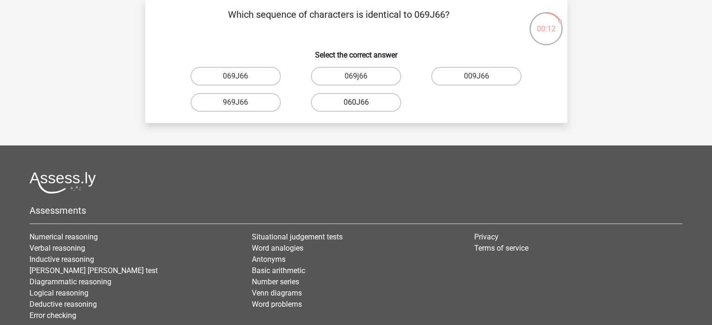
click at [363, 104] on label "060J66" at bounding box center [356, 102] width 90 height 19
click at [362, 104] on input "060J66" at bounding box center [359, 106] width 6 height 6
radio input "true"
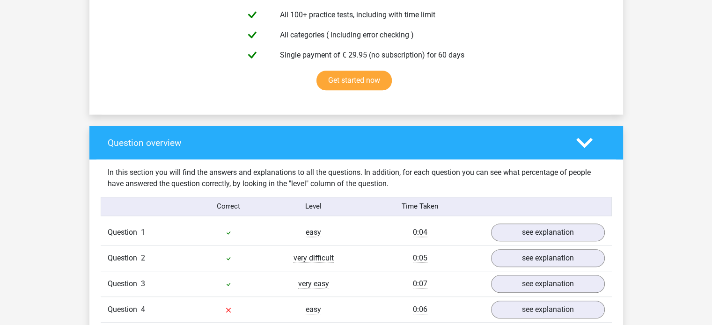
scroll to position [843, 0]
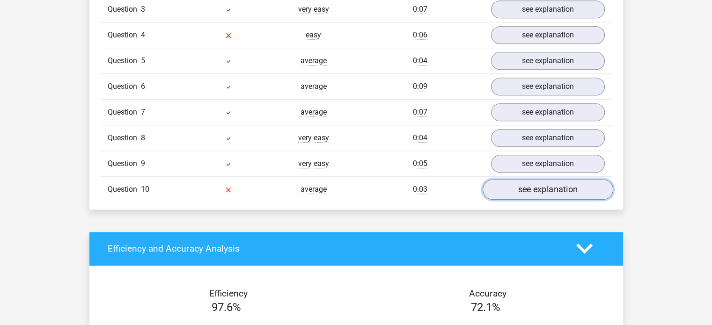
click at [511, 184] on link "see explanation" at bounding box center [547, 189] width 131 height 21
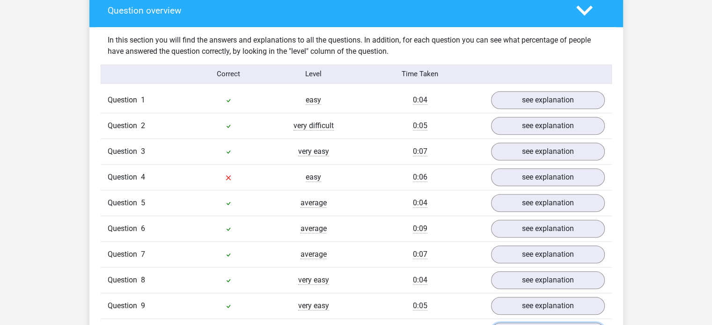
scroll to position [702, 0]
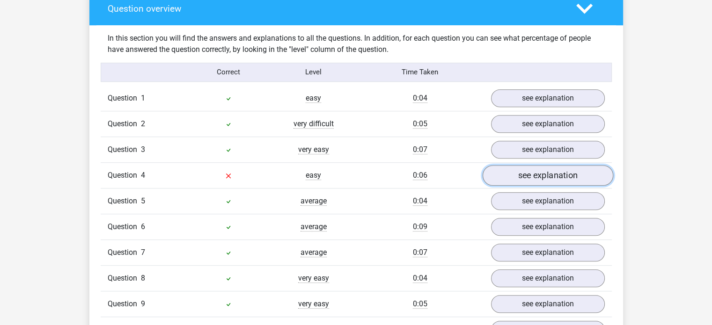
click at [514, 168] on link "see explanation" at bounding box center [547, 175] width 131 height 21
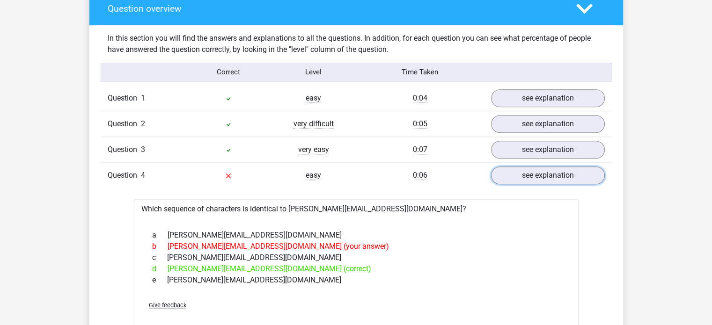
scroll to position [843, 0]
